Goal: Information Seeking & Learning: Learn about a topic

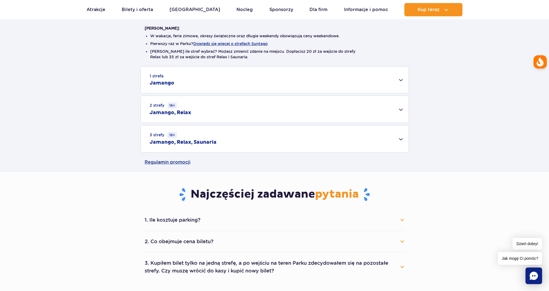
drag, startPoint x: 342, startPoint y: 142, endPoint x: 345, endPoint y: 141, distance: 3.2
click at [344, 141] on div "3 strefy 16+ Jamango, Relax, Saunaria" at bounding box center [275, 138] width 268 height 27
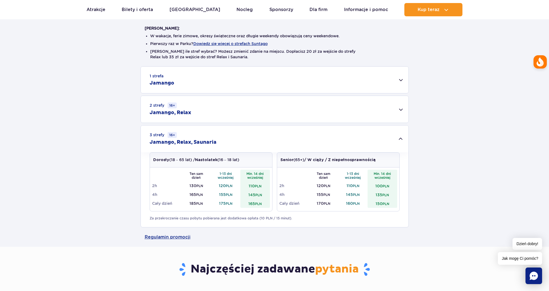
click at [104, 169] on div "1 strefa Jamango Dorosły (18 – 65 lat) / Nastolatek (16 – 18 lat) Ten sam dzień…" at bounding box center [274, 146] width 549 height 161
click at [94, 163] on div "1 strefa Jamango Dorosły (18 – 65 lat) / Nastolatek (16 – 18 lat) Ten sam dzień…" at bounding box center [274, 146] width 549 height 161
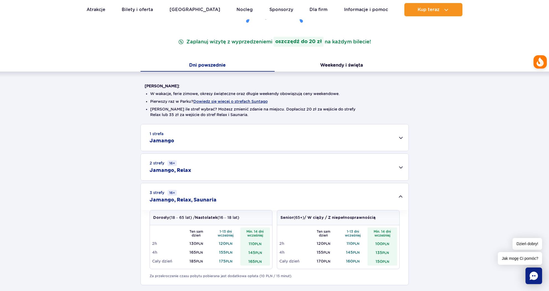
drag, startPoint x: 93, startPoint y: 171, endPoint x: 99, endPoint y: 164, distance: 9.0
click at [99, 164] on div "1 strefa Jamango Dorosły (18 – 65 lat) / Nastolatek (16 – 18 lat) Ten sam dzień…" at bounding box center [274, 204] width 549 height 161
click at [248, 172] on div "2 strefy 16+ Jamango, Relax" at bounding box center [275, 167] width 268 height 27
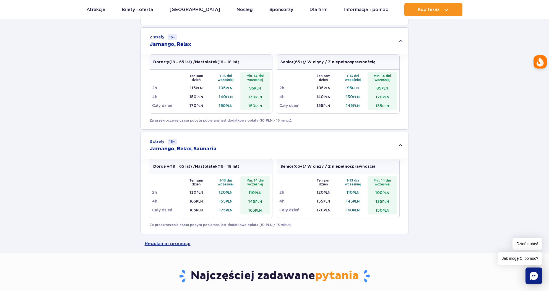
scroll to position [221, 0]
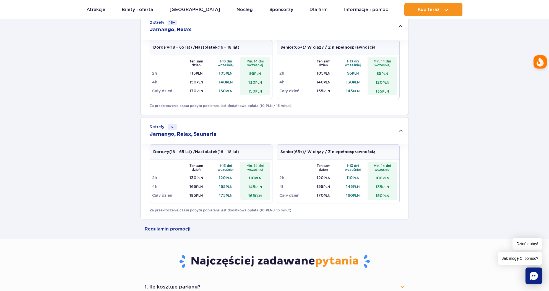
click at [155, 255] on h3 "Najczęściej zadawane pytania" at bounding box center [275, 261] width 260 height 14
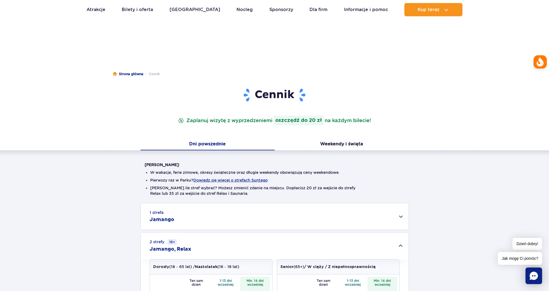
scroll to position [0, 0]
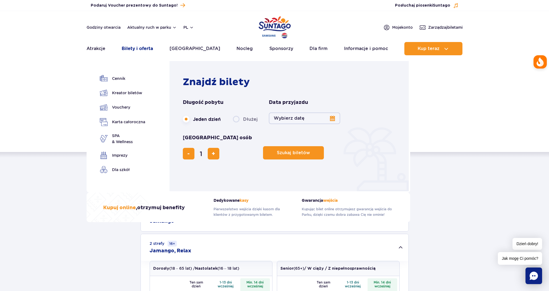
click at [150, 49] on link "Bilety i oferta" at bounding box center [137, 48] width 31 height 13
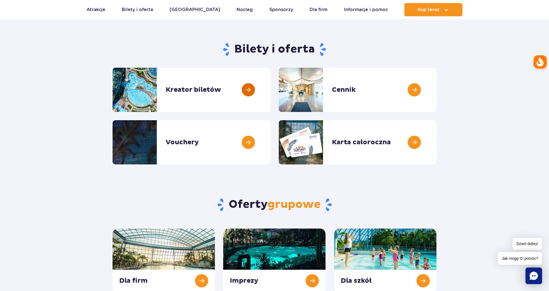
scroll to position [111, 0]
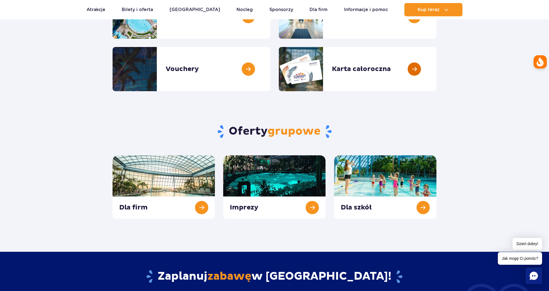
click at [436, 74] on link at bounding box center [436, 69] width 0 height 44
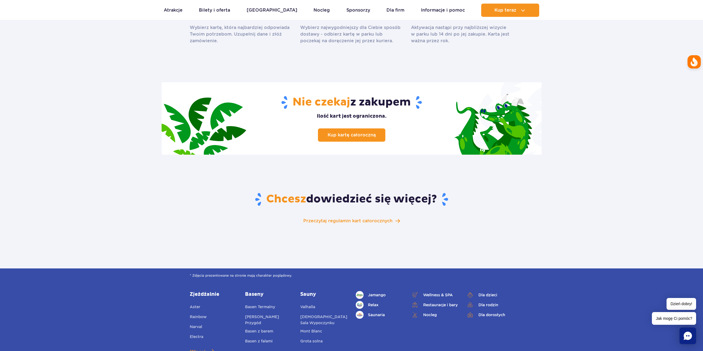
scroll to position [774, 0]
